Goal: Task Accomplishment & Management: Use online tool/utility

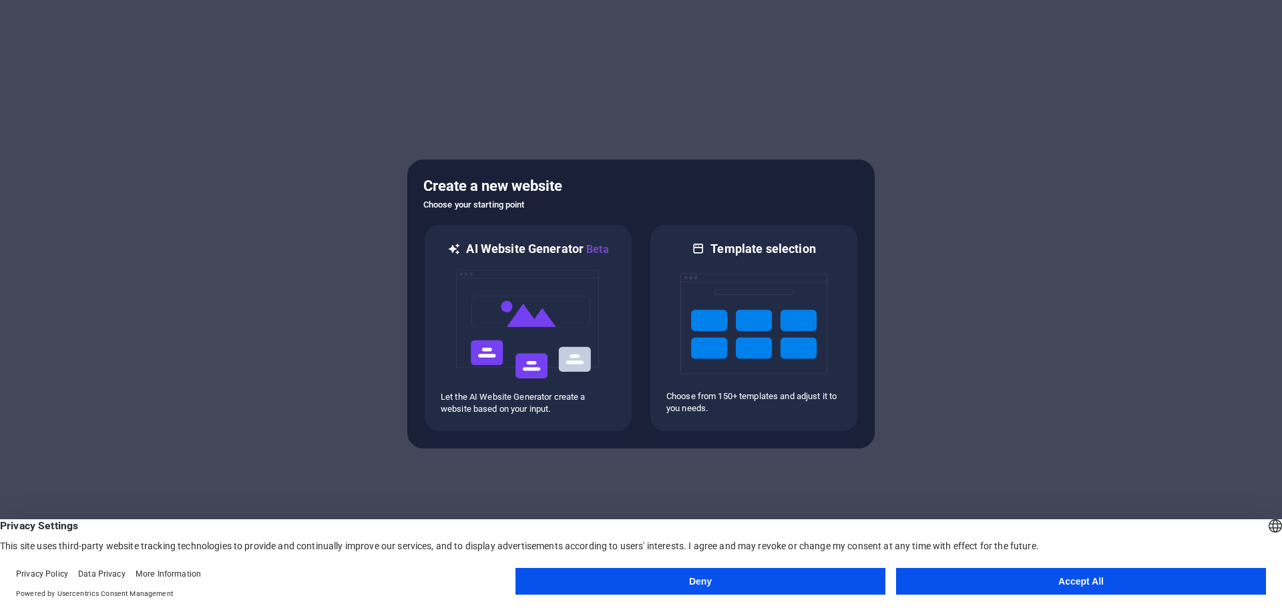
click at [1080, 586] on button "Accept All" at bounding box center [1081, 581] width 370 height 27
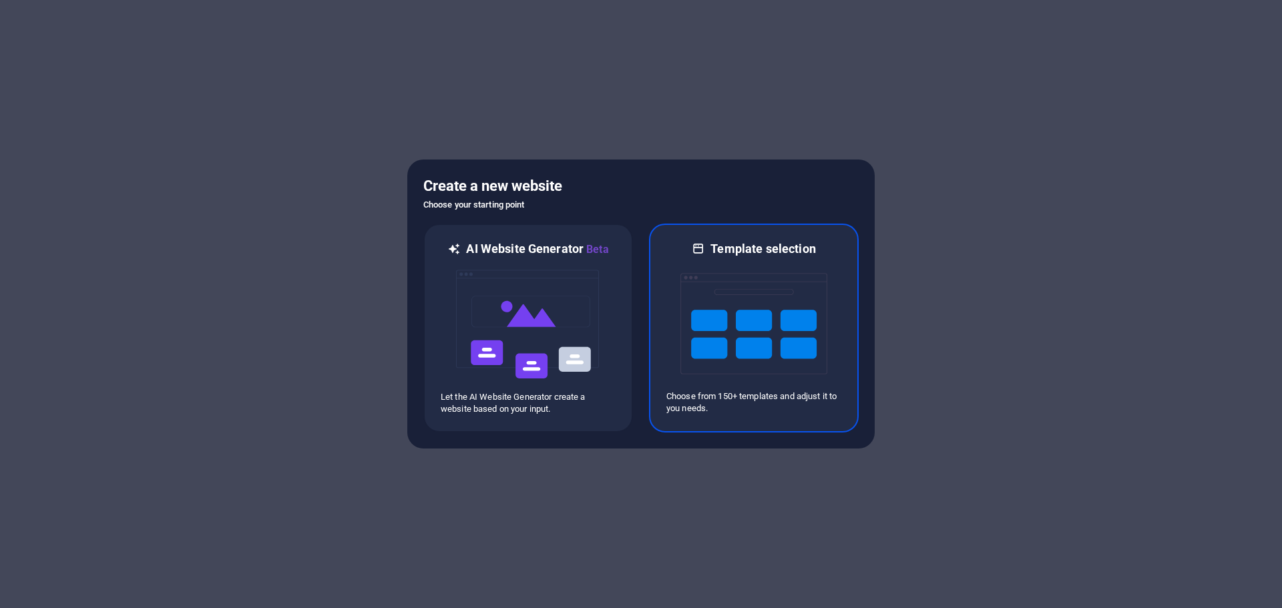
click at [728, 300] on img at bounding box center [753, 323] width 147 height 133
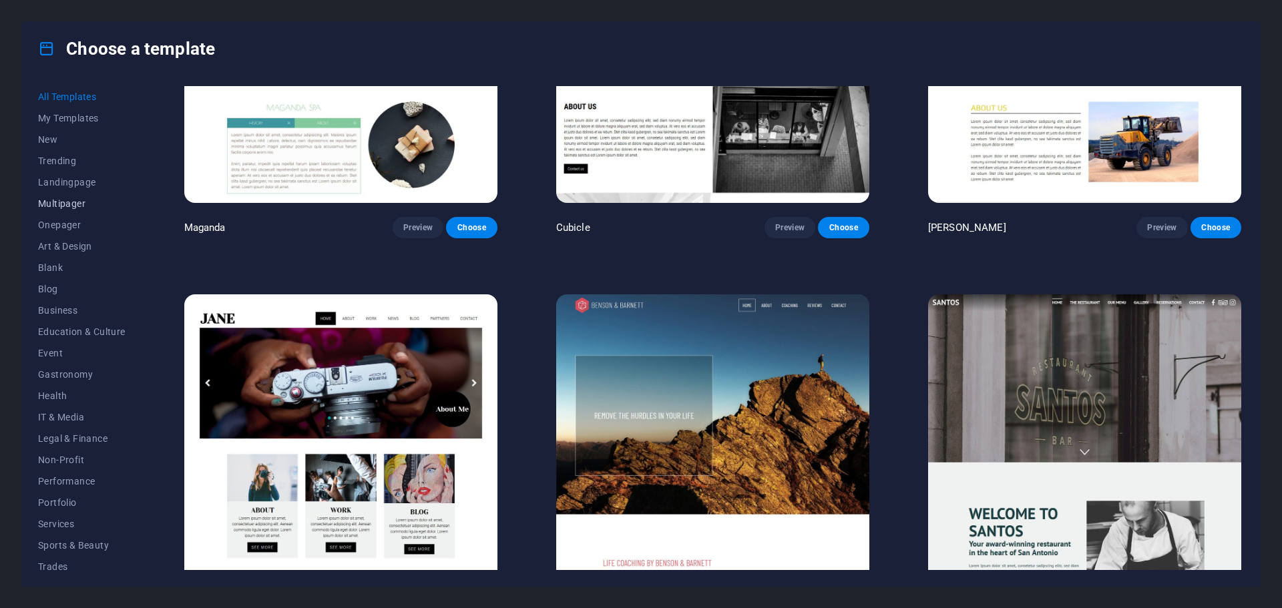
scroll to position [50, 0]
click at [69, 263] on span "Business" at bounding box center [81, 260] width 87 height 11
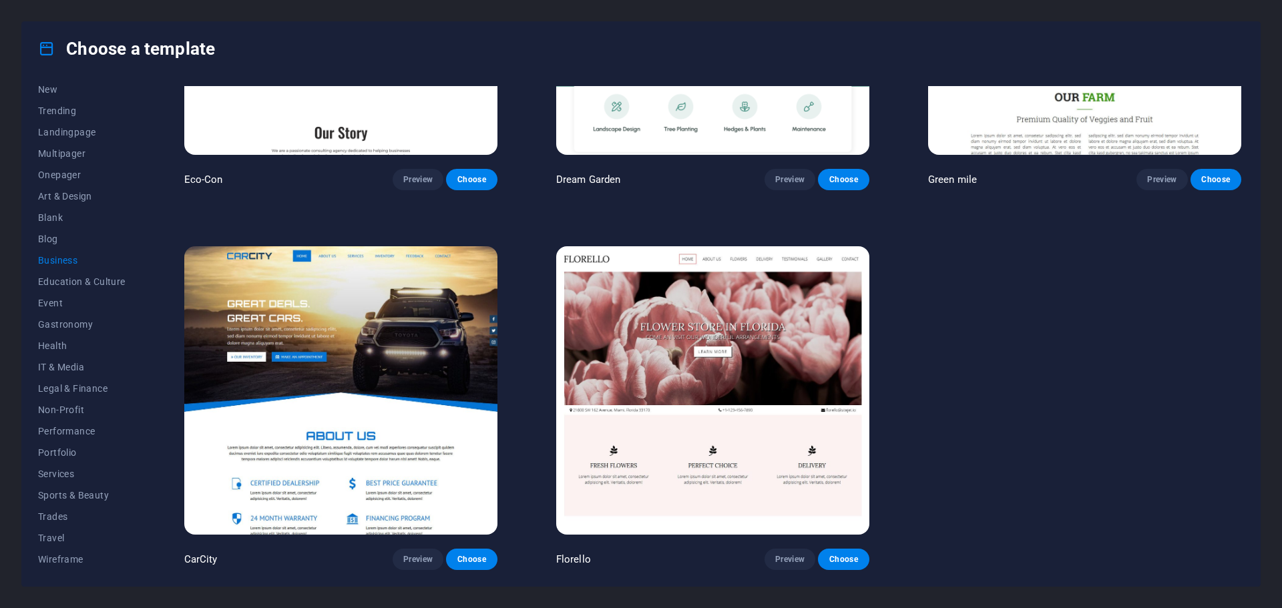
scroll to position [220, 0]
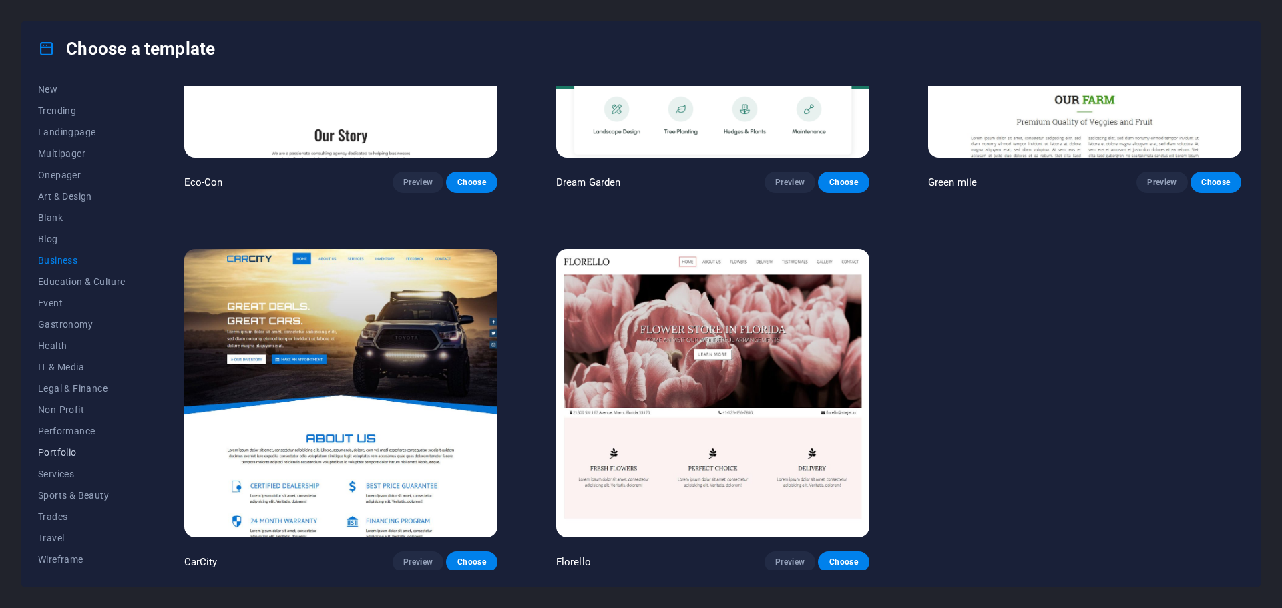
click at [57, 451] on span "Portfolio" at bounding box center [81, 452] width 87 height 11
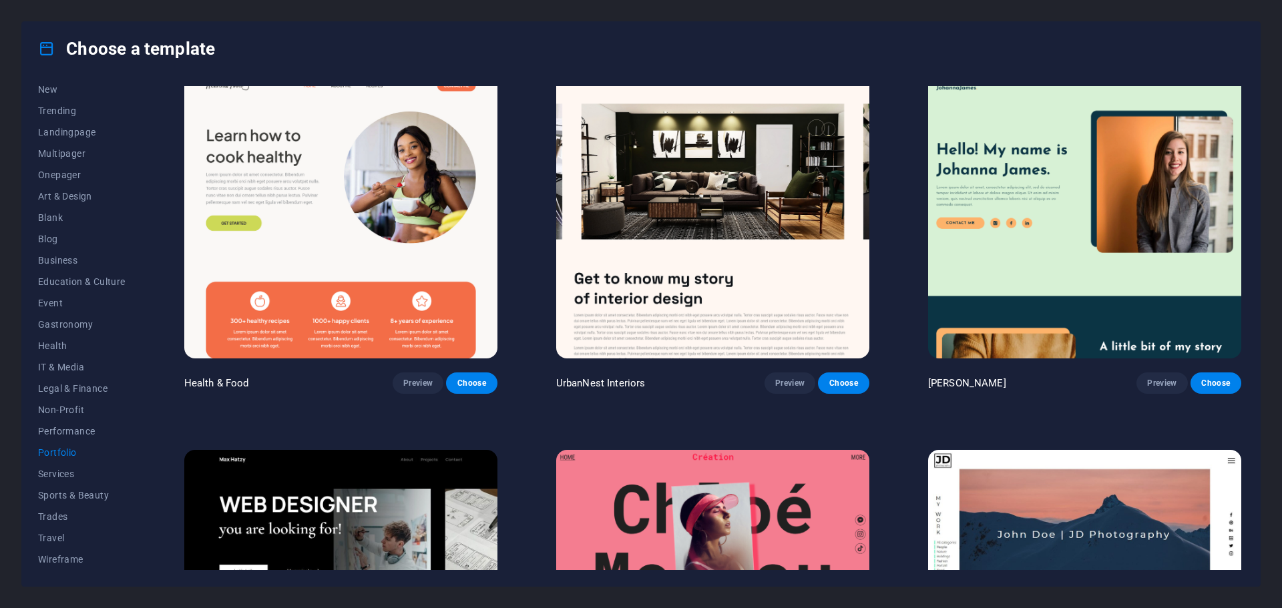
scroll to position [0, 0]
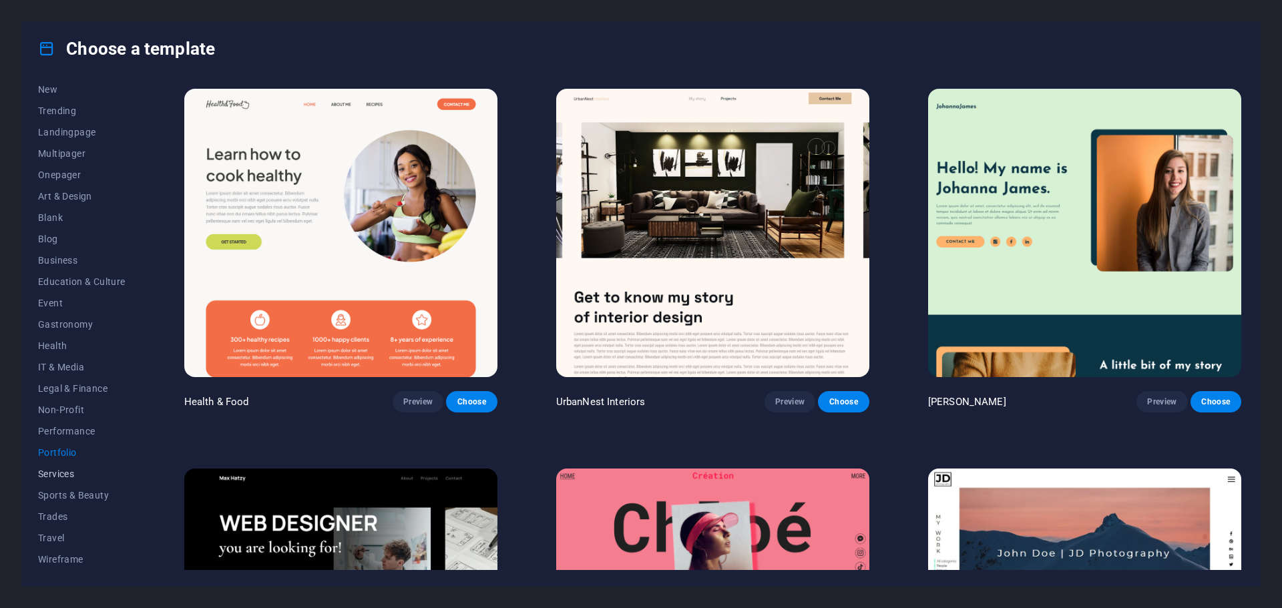
click at [71, 480] on button "Services" at bounding box center [81, 473] width 87 height 21
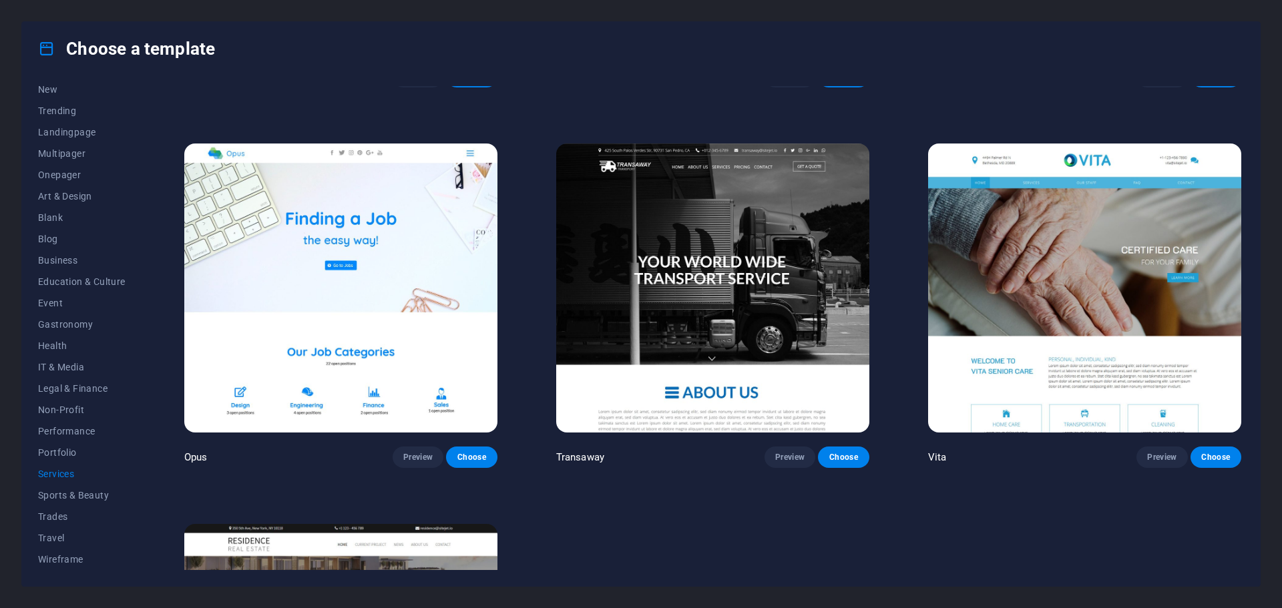
scroll to position [2490, 0]
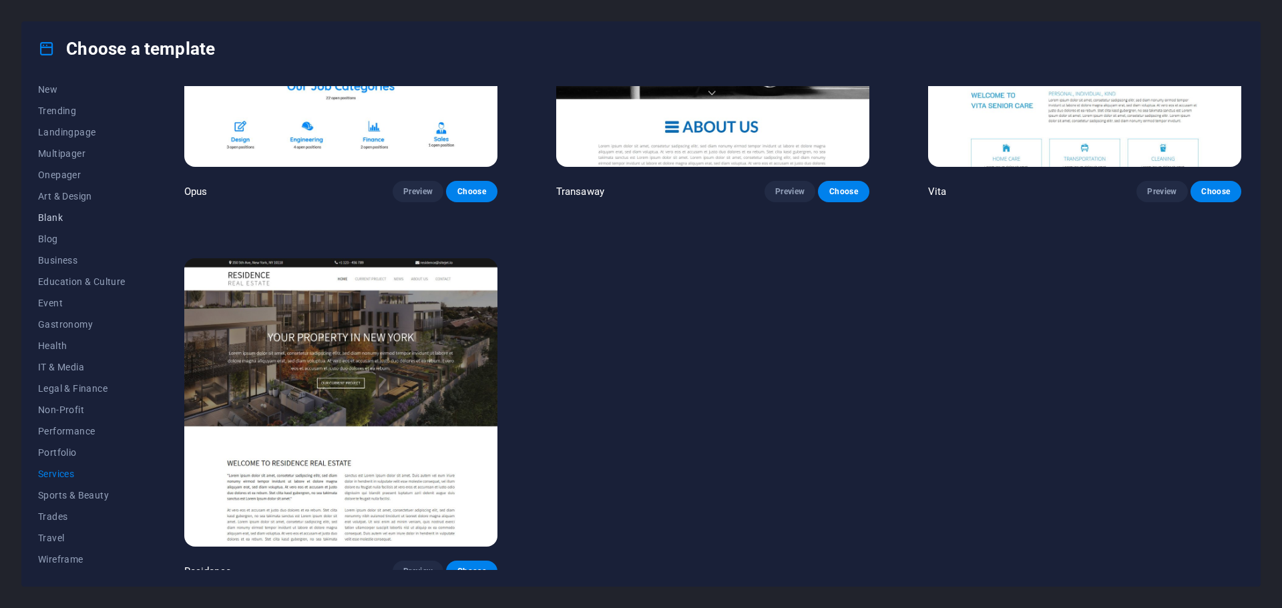
click at [59, 223] on button "Blank" at bounding box center [81, 217] width 87 height 21
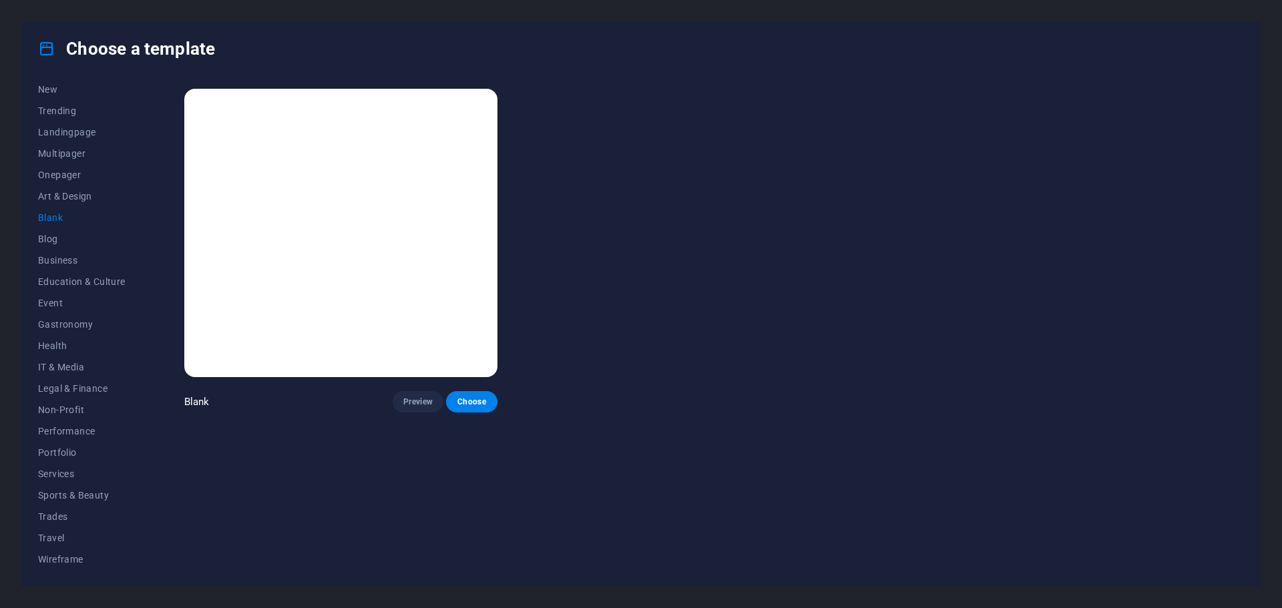
scroll to position [0, 0]
click at [55, 234] on span "Blog" at bounding box center [81, 239] width 87 height 11
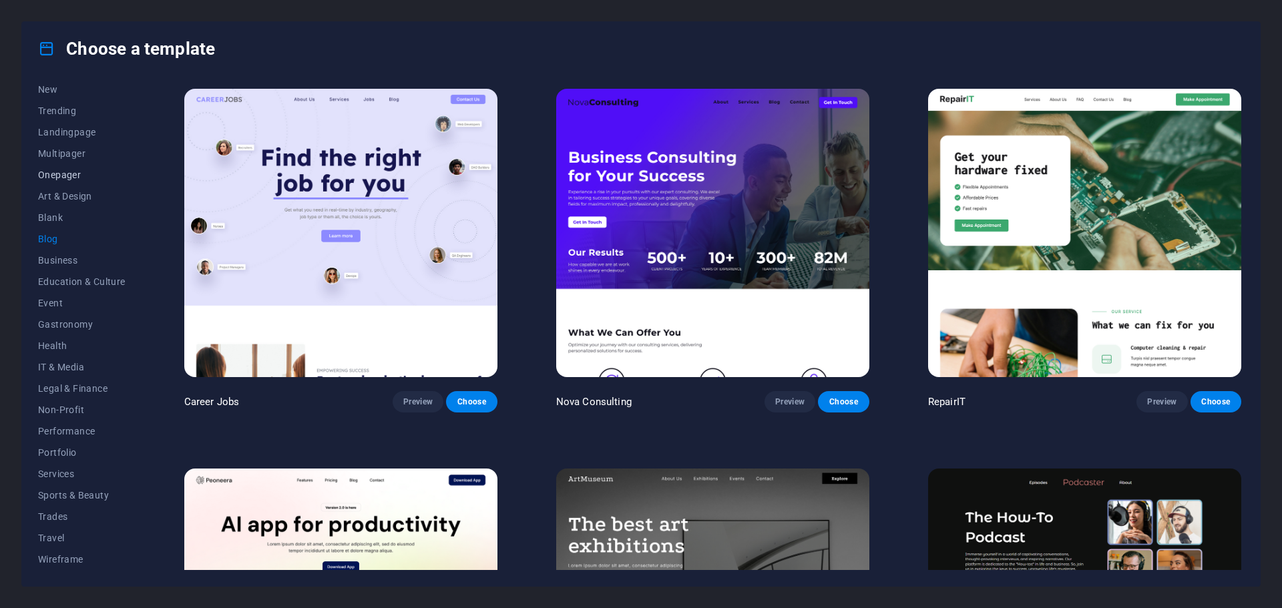
click at [67, 173] on span "Onepager" at bounding box center [81, 175] width 87 height 11
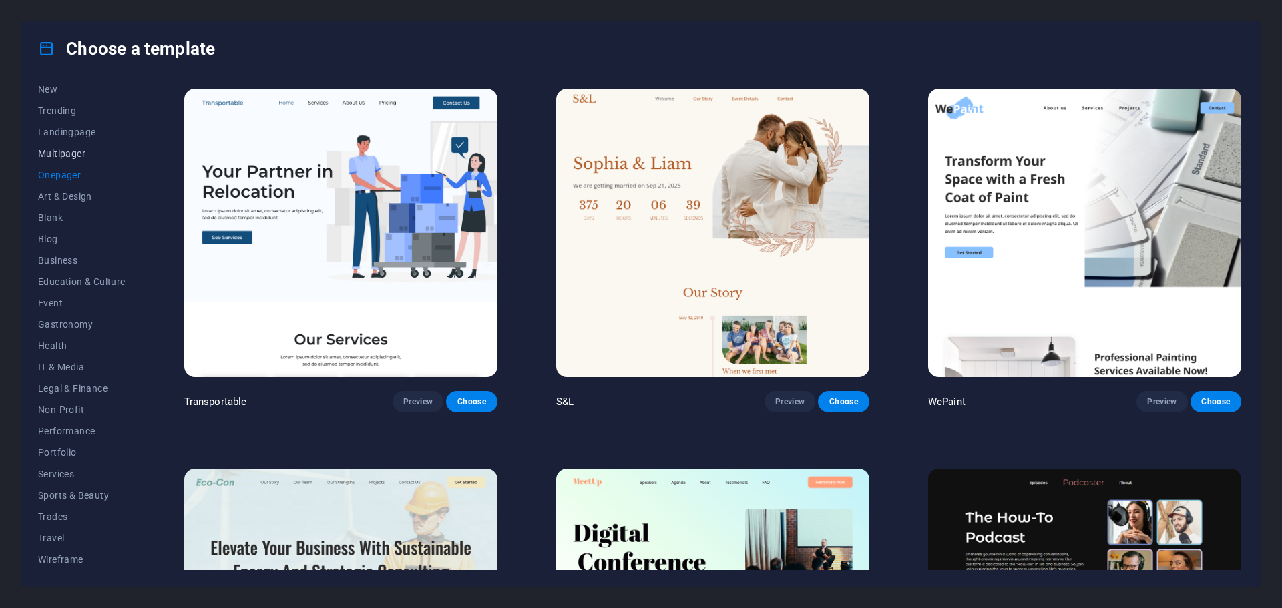
click at [71, 155] on span "Multipager" at bounding box center [81, 153] width 87 height 11
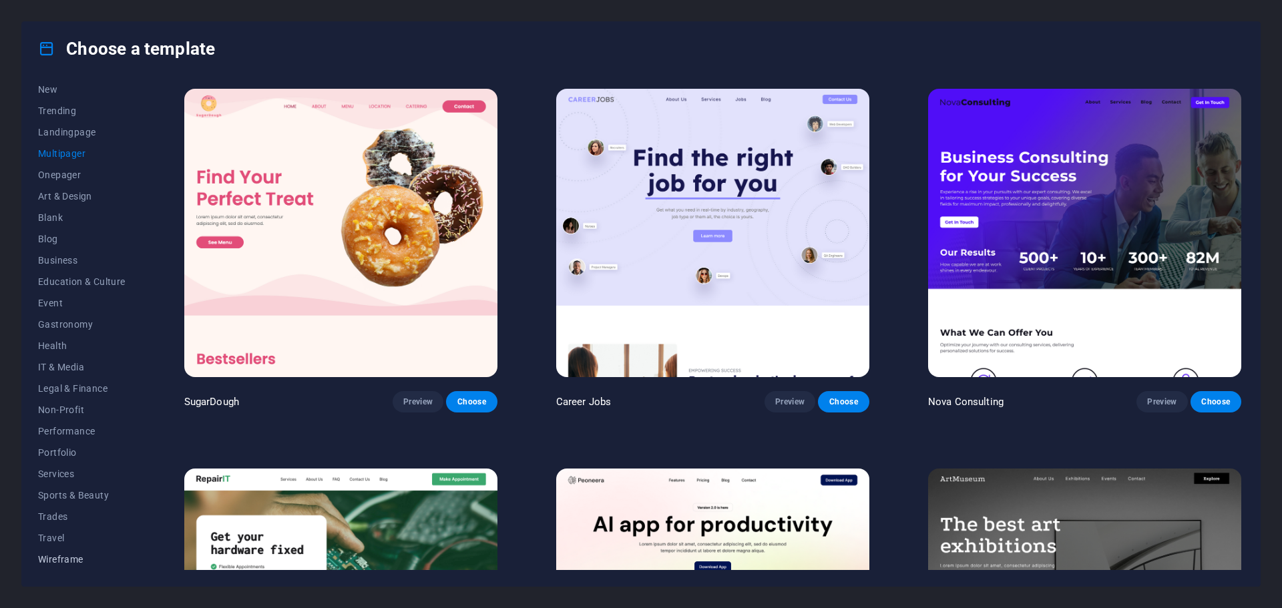
click at [80, 559] on span "Wireframe" at bounding box center [81, 559] width 87 height 11
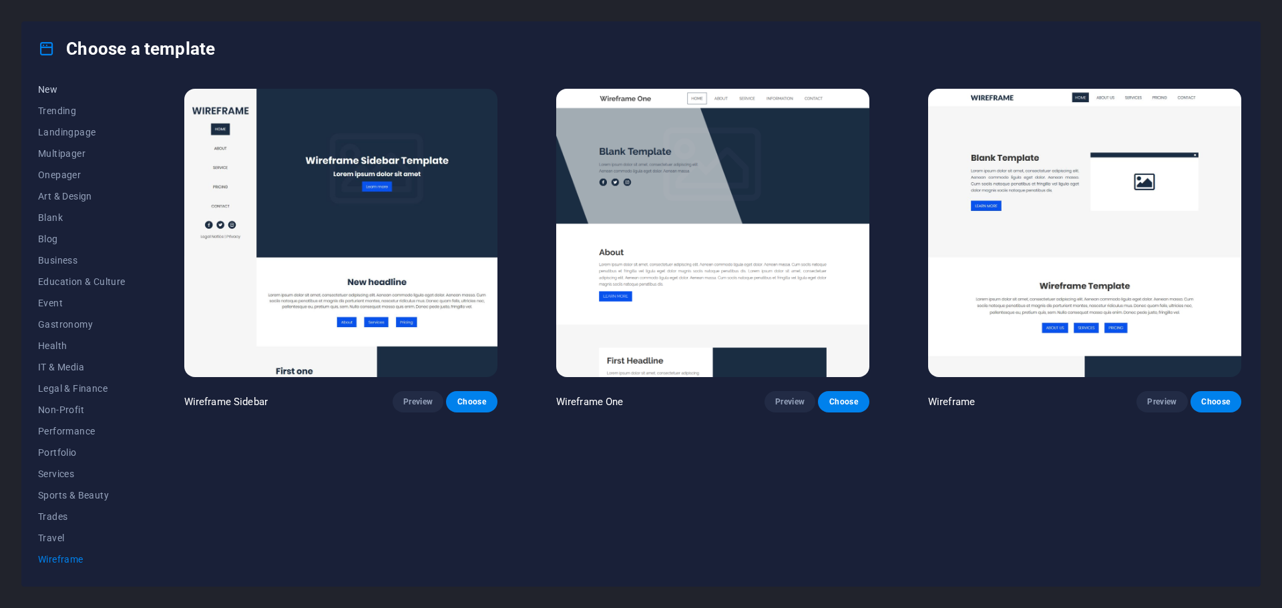
click at [53, 91] on span "New" at bounding box center [81, 89] width 87 height 11
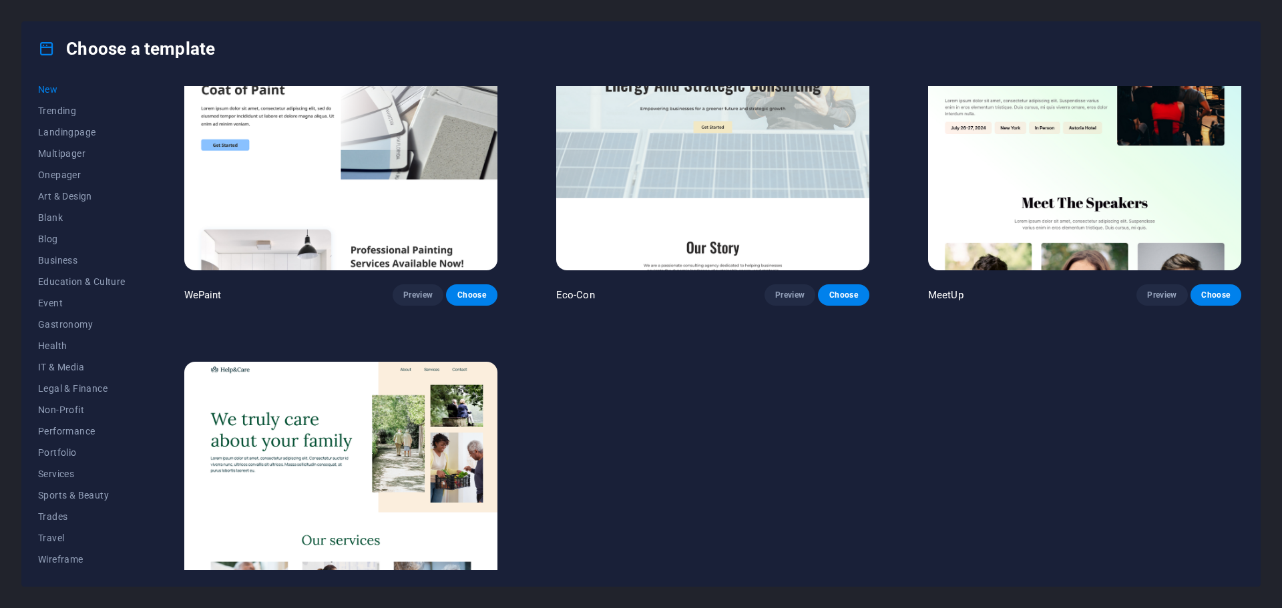
scroll to position [1355, 0]
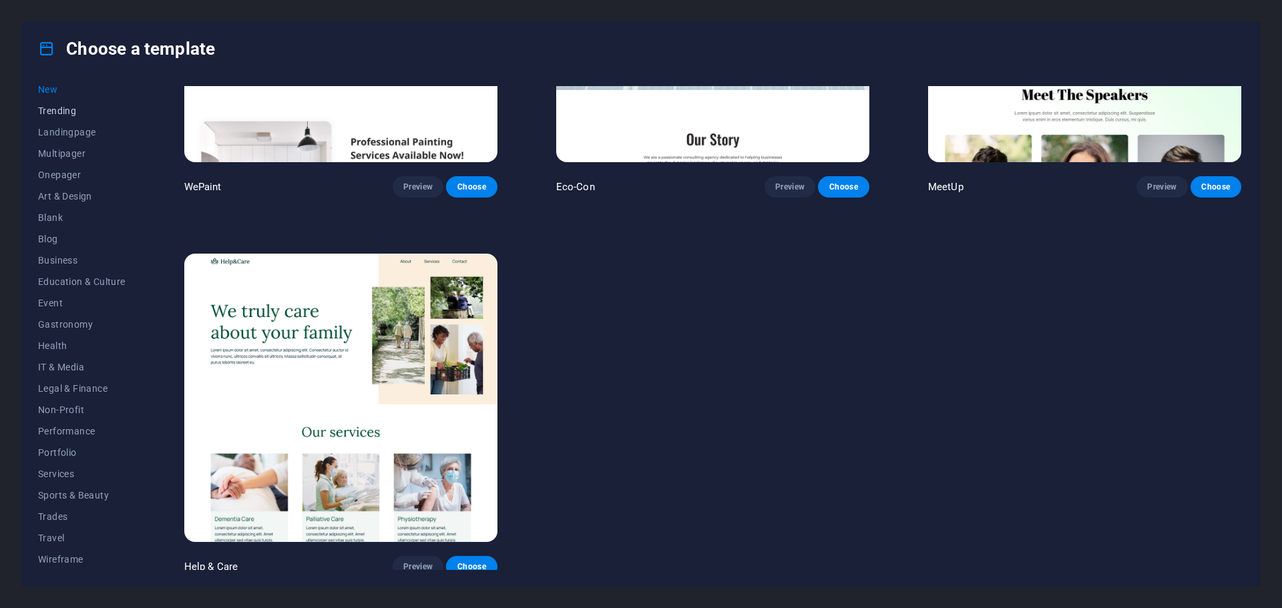
click at [73, 109] on span "Trending" at bounding box center [81, 110] width 87 height 11
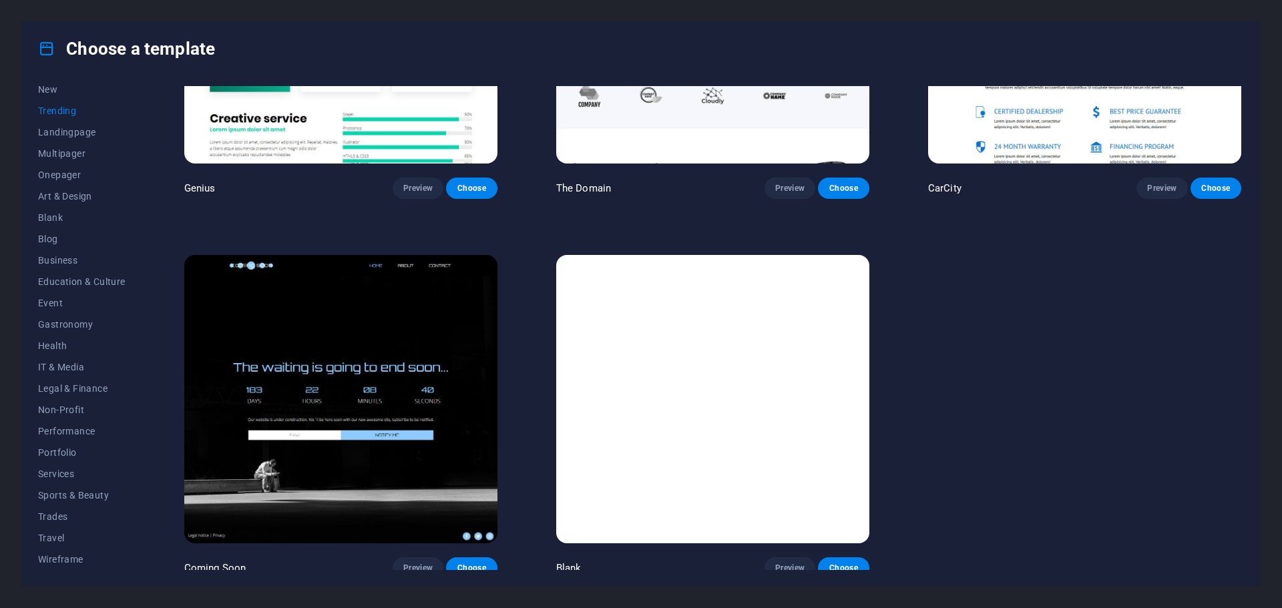
scroll to position [1288, 0]
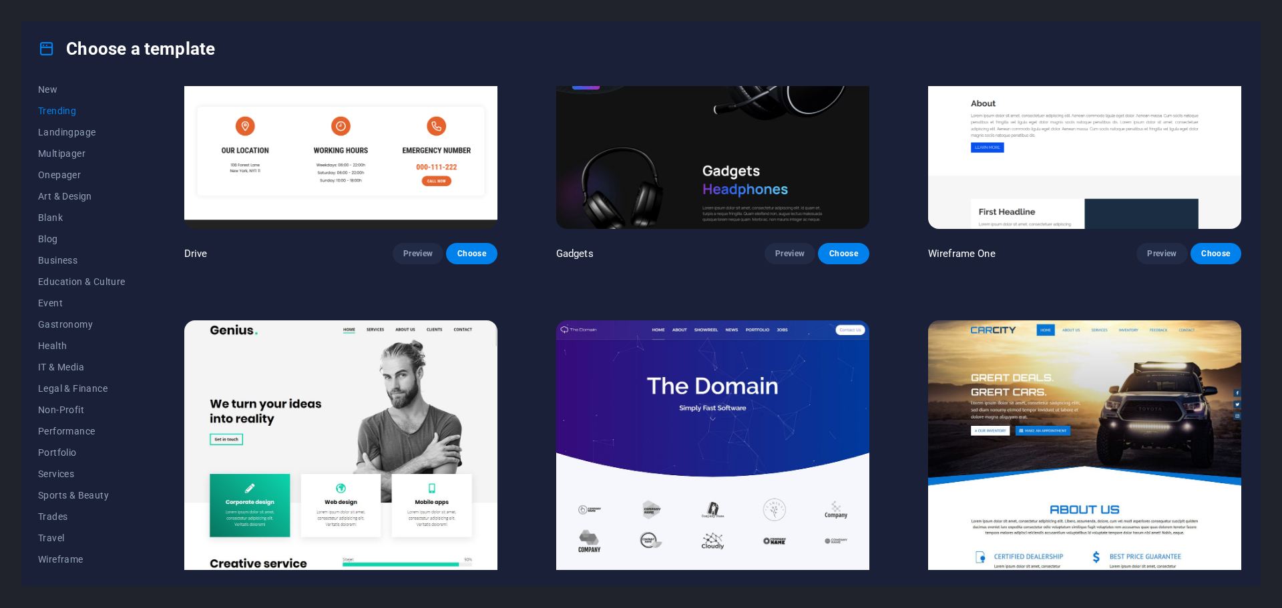
drag, startPoint x: 1243, startPoint y: 443, endPoint x: 1245, endPoint y: 396, distance: 47.4
click at [1245, 396] on div "All Templates My Templates New Trending Landingpage Multipager Onepager Art & D…" at bounding box center [640, 330] width 1237 height 511
drag, startPoint x: 1240, startPoint y: 412, endPoint x: 1246, endPoint y: 382, distance: 30.6
click at [1246, 382] on div "All Templates My Templates New Trending Landingpage Multipager Onepager Art & D…" at bounding box center [640, 330] width 1237 height 511
click at [1129, 412] on img at bounding box center [1084, 464] width 313 height 288
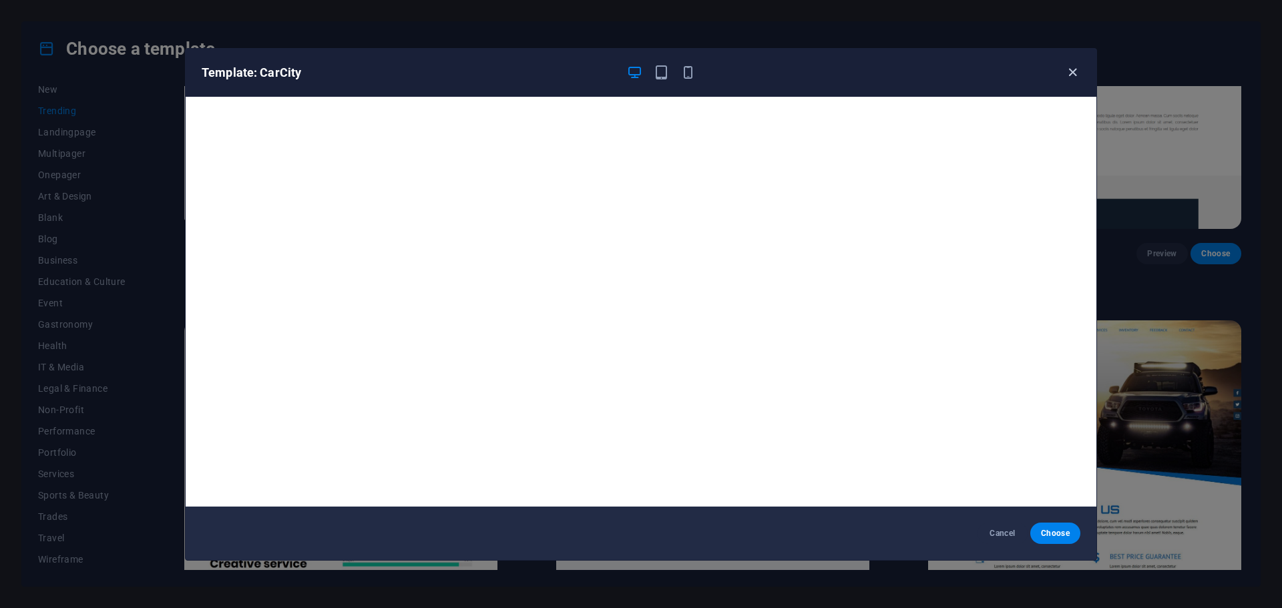
click at [1072, 73] on icon "button" at bounding box center [1072, 72] width 15 height 15
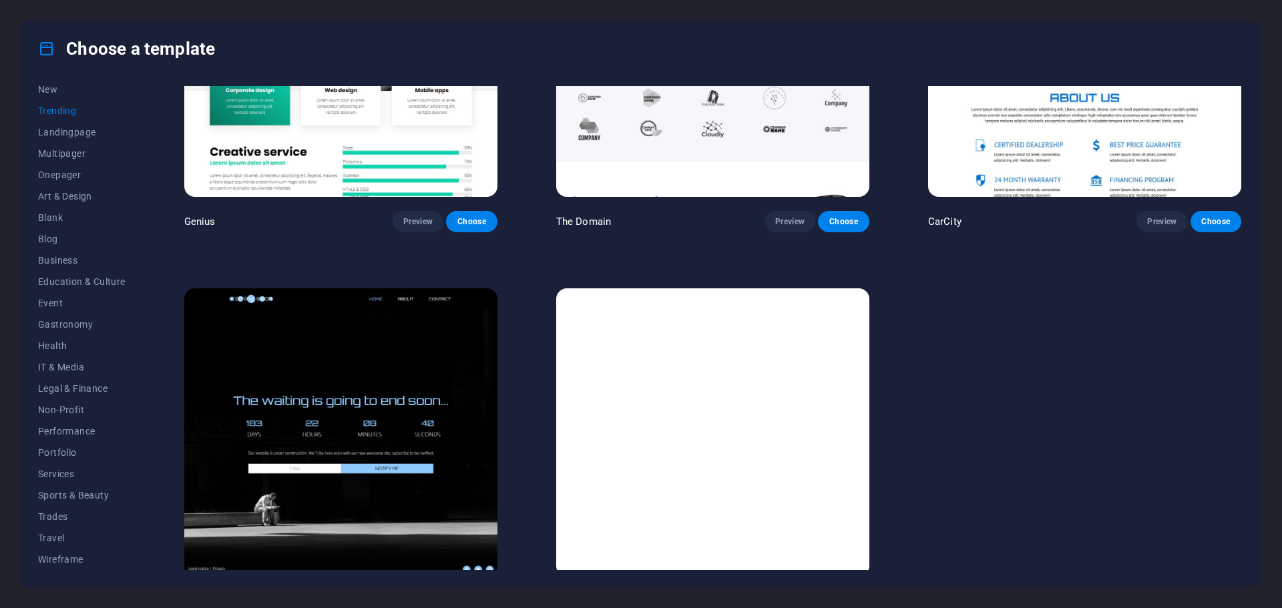
scroll to position [1733, 0]
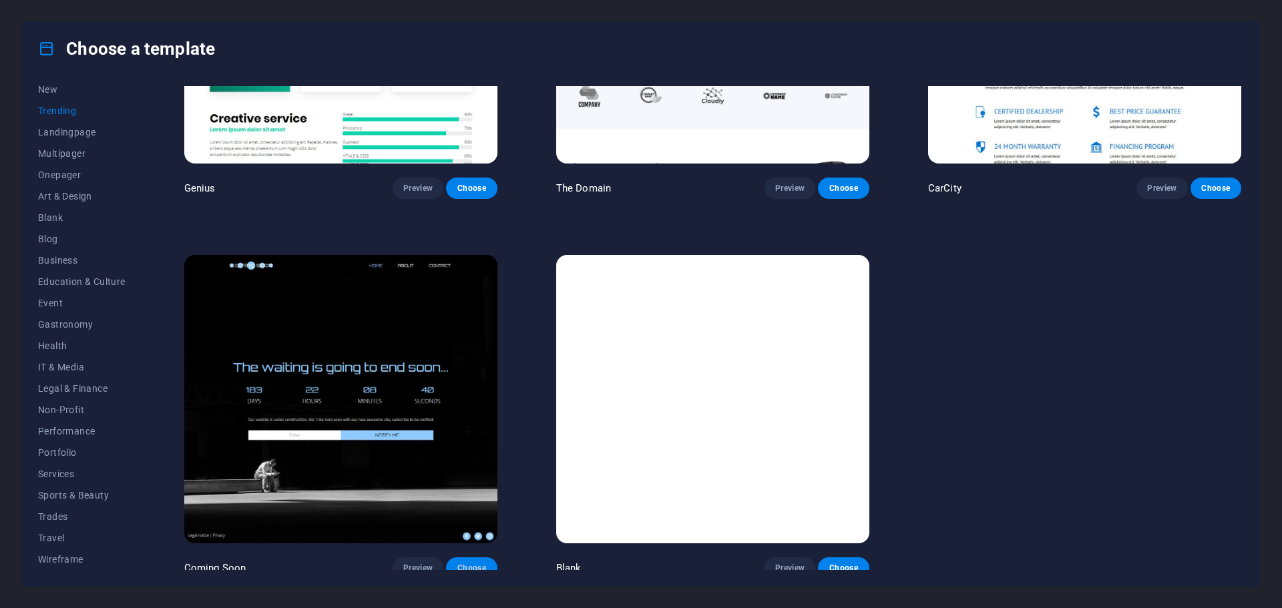
click at [481, 563] on span "Choose" at bounding box center [471, 568] width 29 height 11
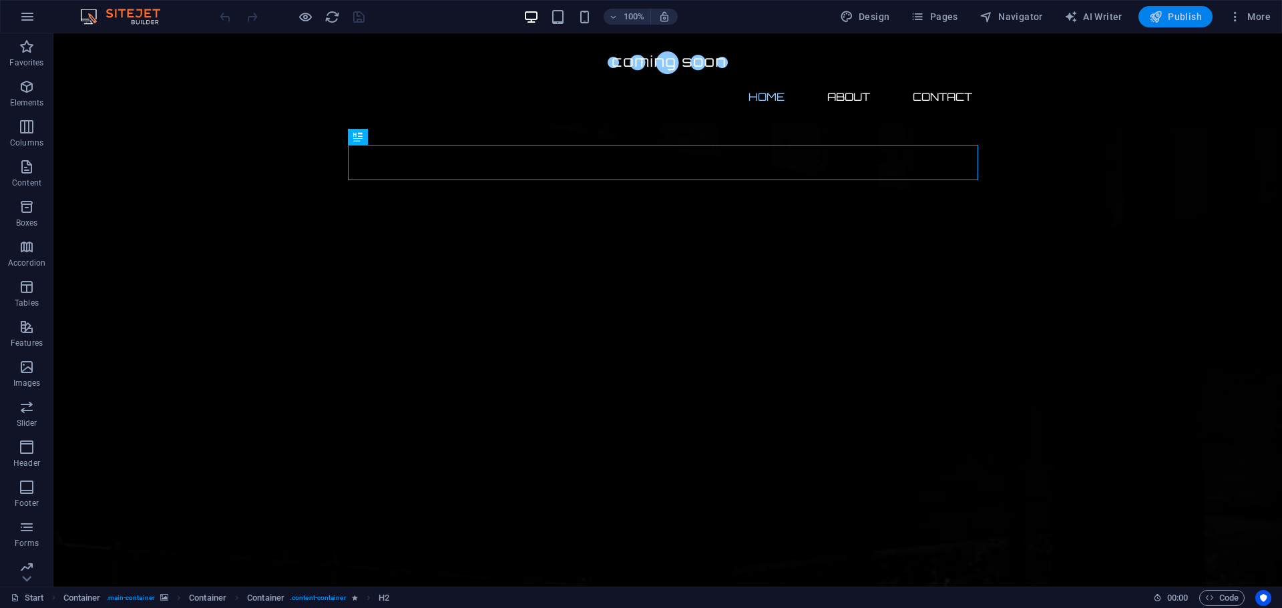
click at [1185, 15] on span "Publish" at bounding box center [1175, 16] width 53 height 13
